Goal: Check status: Check status

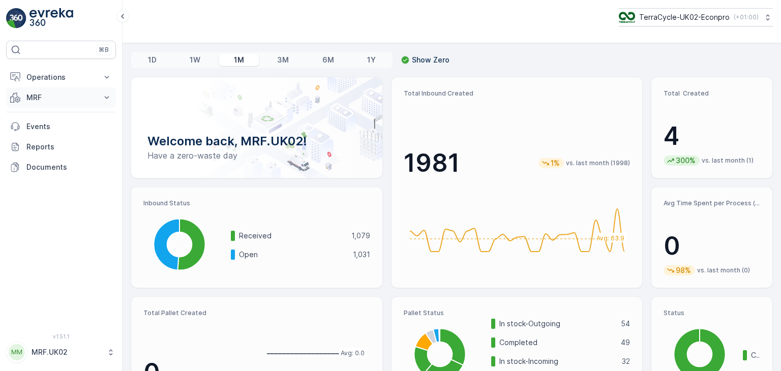
click at [84, 102] on button "MRF" at bounding box center [61, 97] width 110 height 20
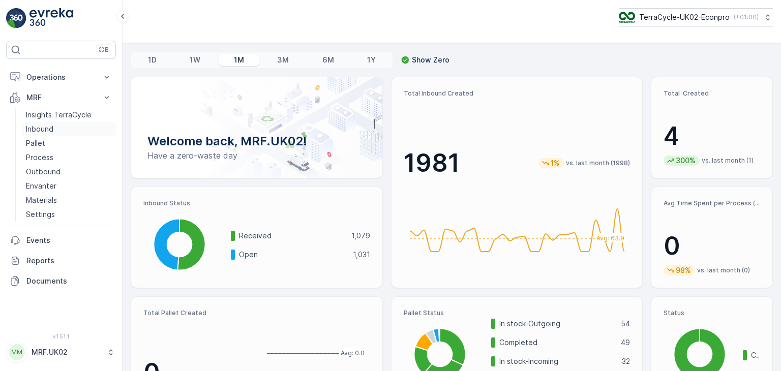
click at [57, 129] on link "Inbound" at bounding box center [69, 129] width 94 height 14
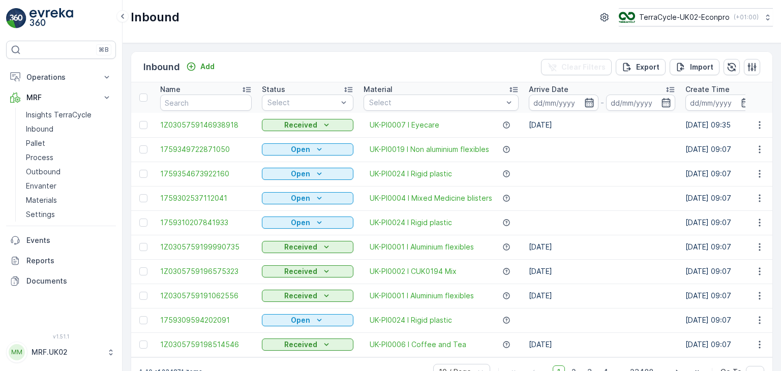
click at [588, 100] on icon "button" at bounding box center [589, 103] width 10 height 10
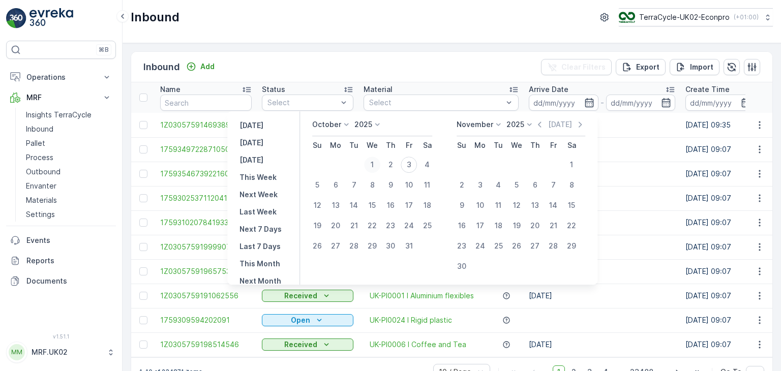
click at [376, 163] on div "1" at bounding box center [372, 165] width 16 height 16
type input "[DATE]"
click at [376, 163] on div "1" at bounding box center [372, 165] width 16 height 16
type input "[DATE]"
click at [414, 164] on div "3" at bounding box center [409, 165] width 16 height 16
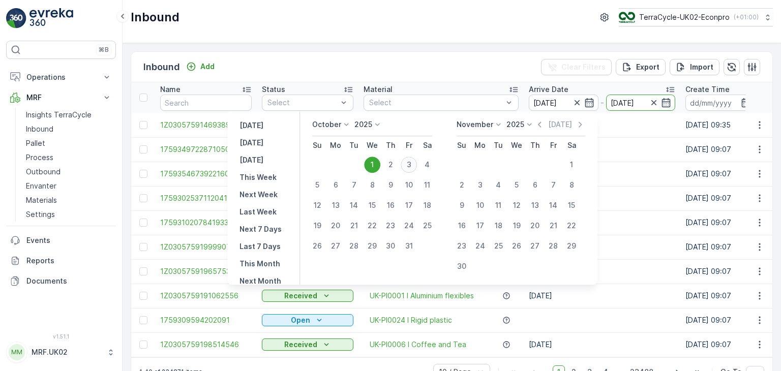
type input "[DATE]"
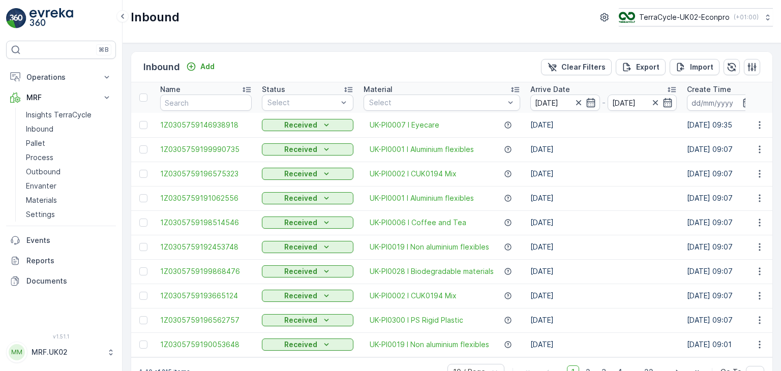
scroll to position [28, 0]
